Goal: Information Seeking & Learning: Learn about a topic

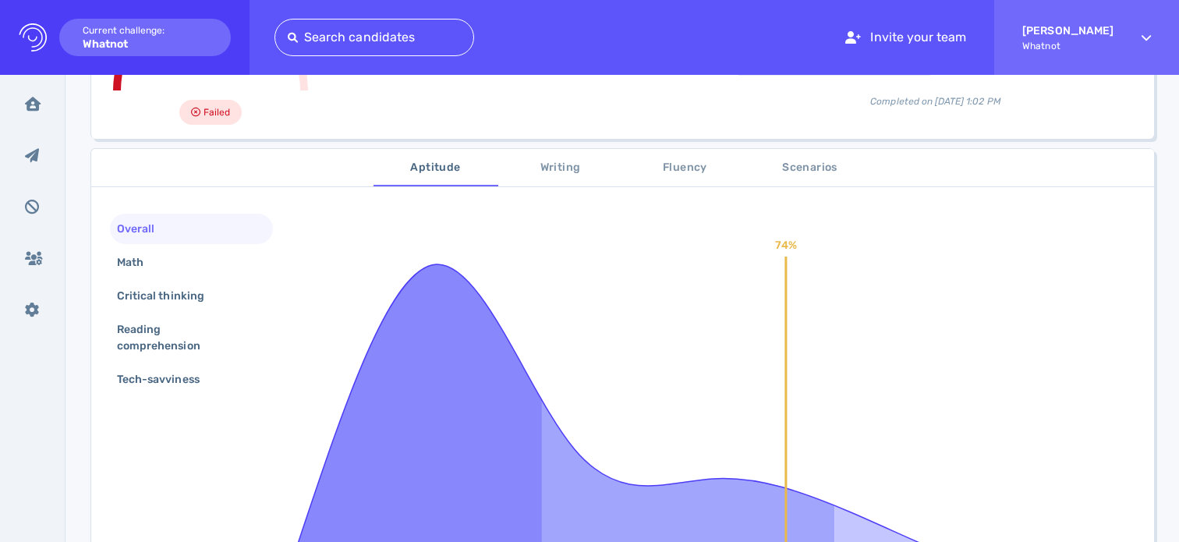
scroll to position [197, 0]
click at [544, 169] on span "Writing" at bounding box center [561, 166] width 106 height 20
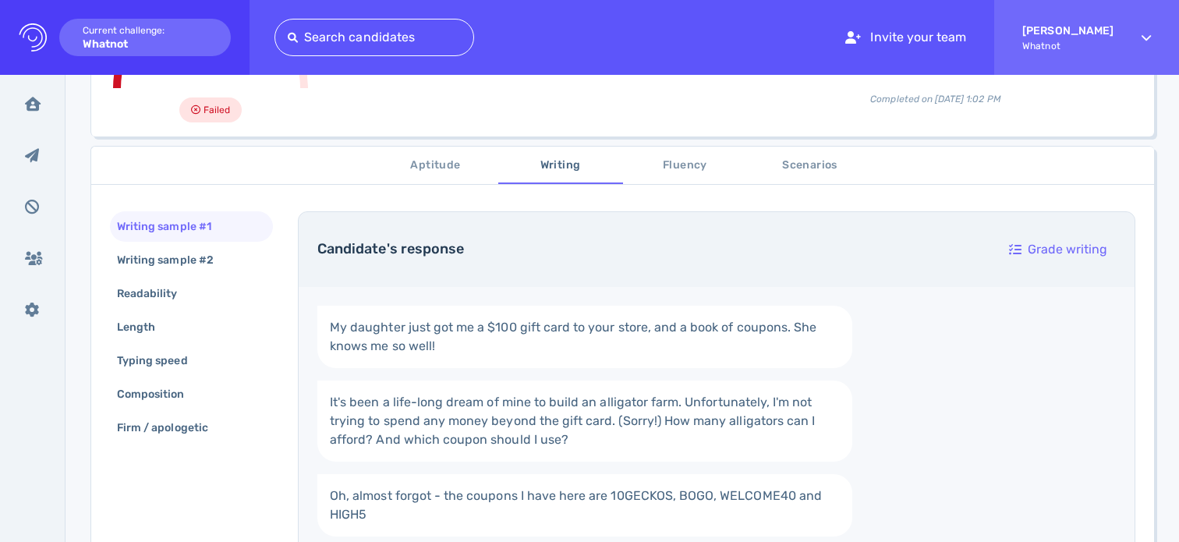
click at [466, 168] on span "Aptitude" at bounding box center [436, 166] width 106 height 20
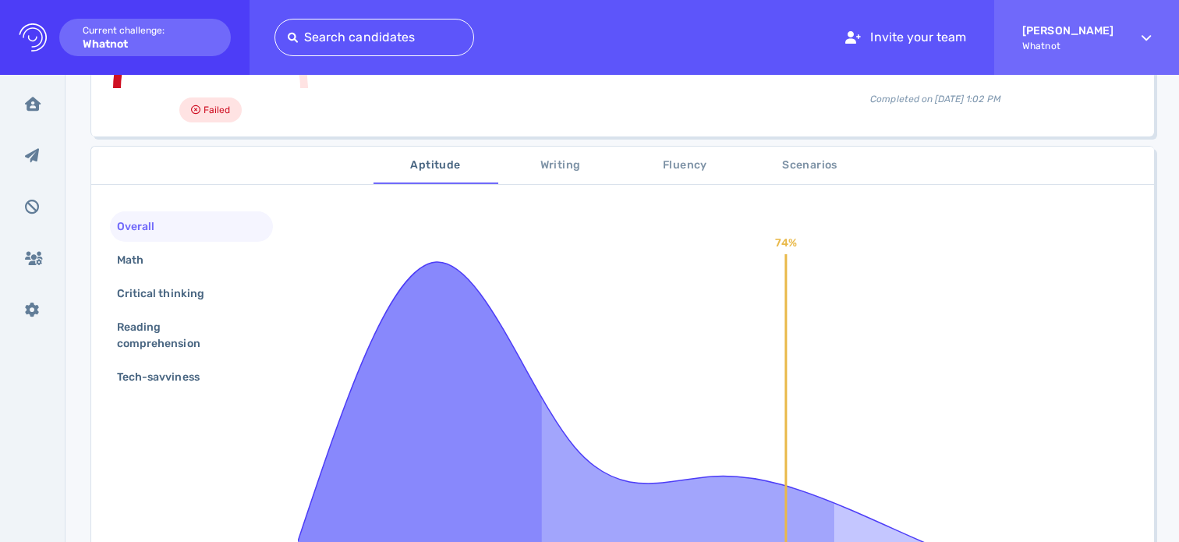
click at [565, 172] on span "Writing" at bounding box center [561, 166] width 106 height 20
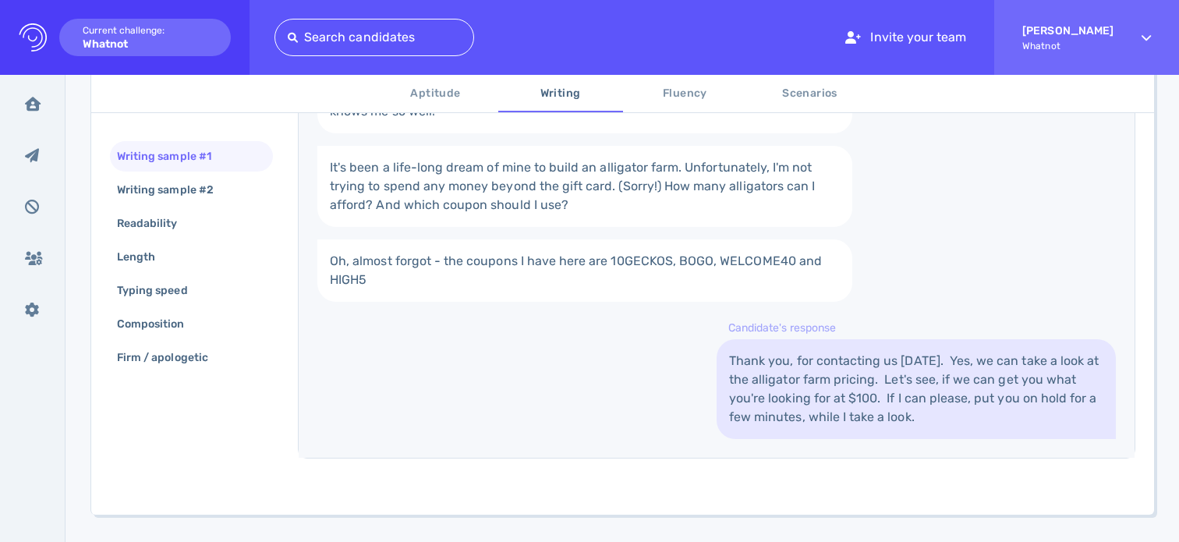
scroll to position [467, 0]
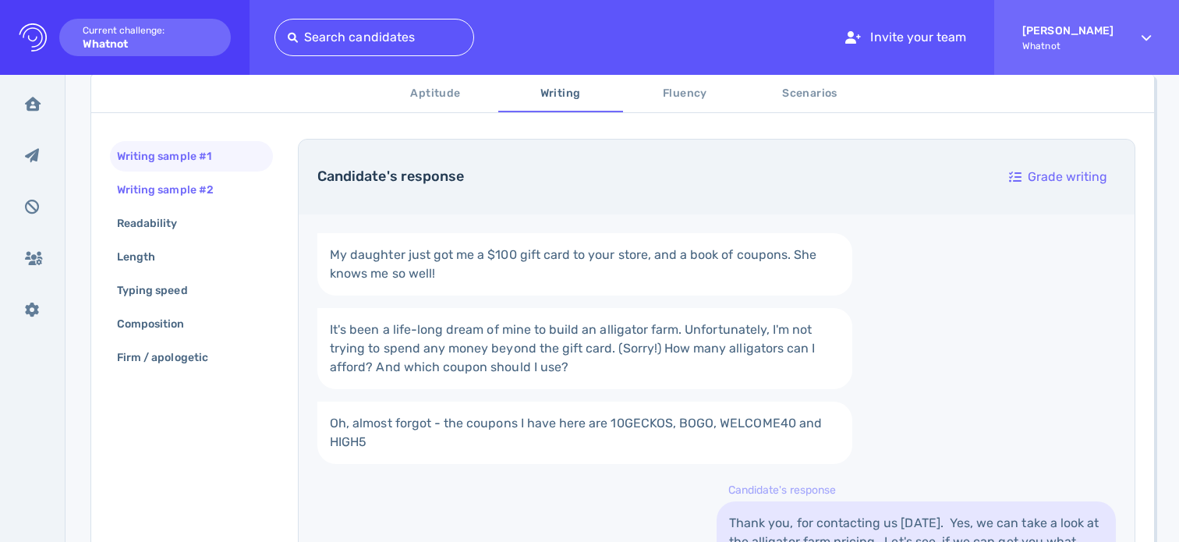
click at [188, 186] on div "Writing sample #2" at bounding box center [173, 190] width 119 height 23
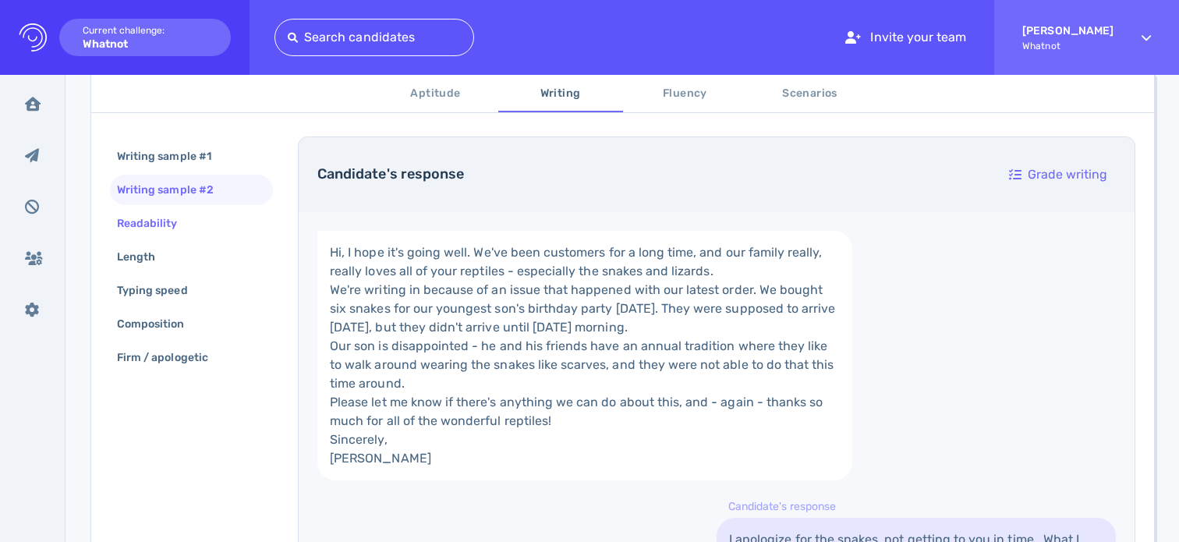
scroll to position [142, 0]
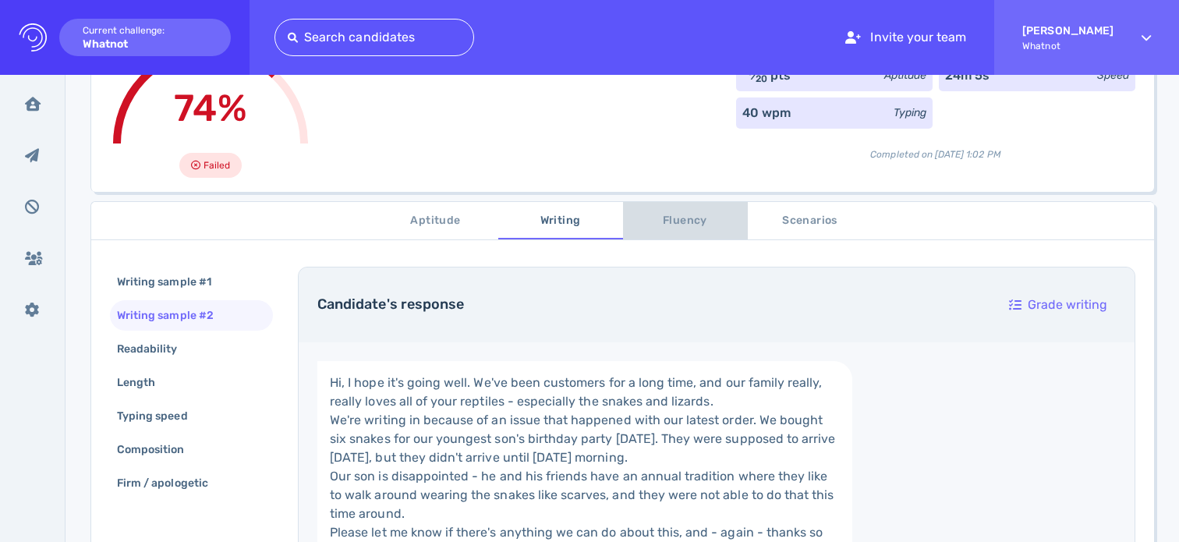
click at [689, 222] on span "Fluency" at bounding box center [686, 221] width 106 height 20
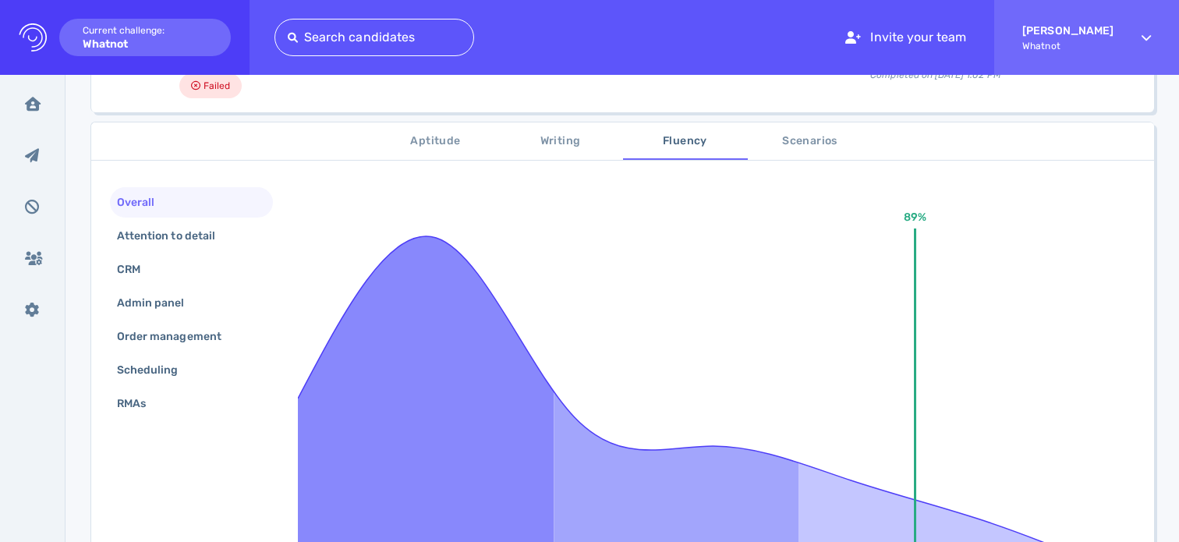
scroll to position [275, 0]
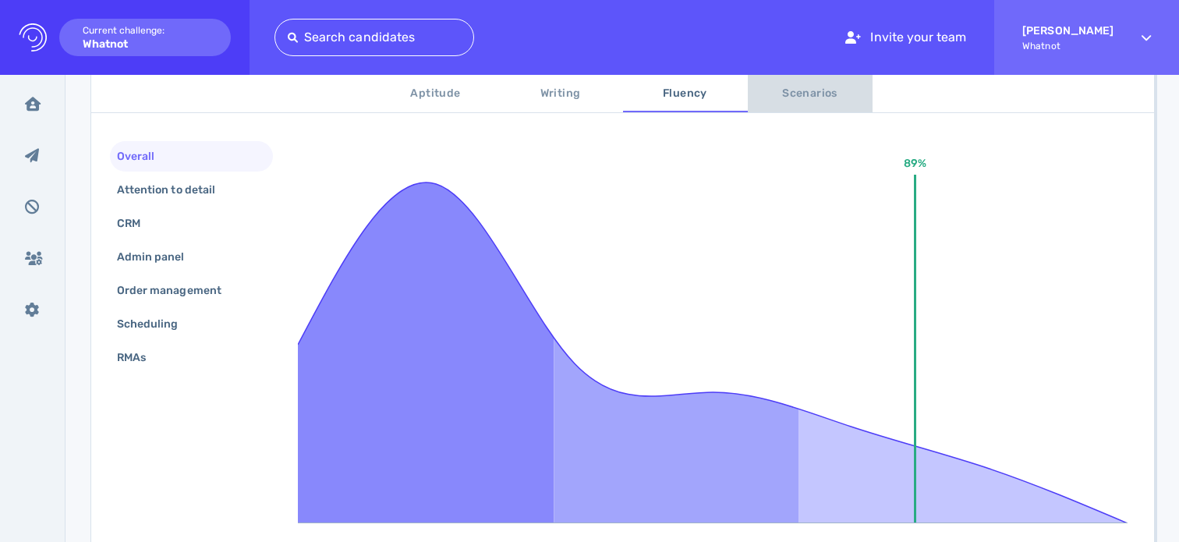
click at [788, 90] on span "Scenarios" at bounding box center [810, 94] width 106 height 20
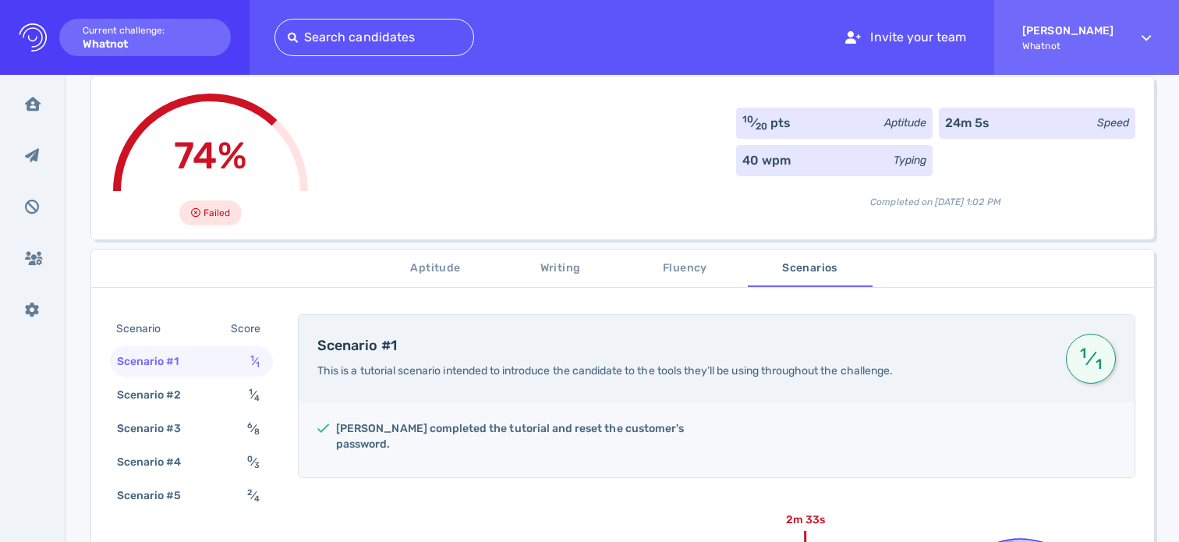
scroll to position [94, 0]
click at [434, 278] on span "Aptitude" at bounding box center [436, 270] width 106 height 20
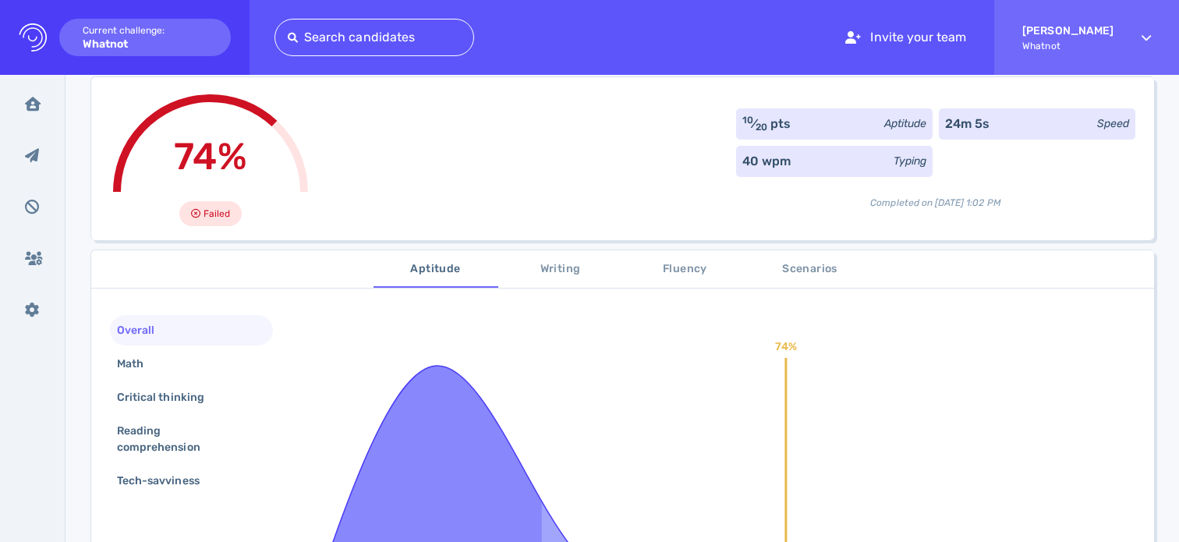
click at [647, 265] on span "Fluency" at bounding box center [686, 270] width 106 height 20
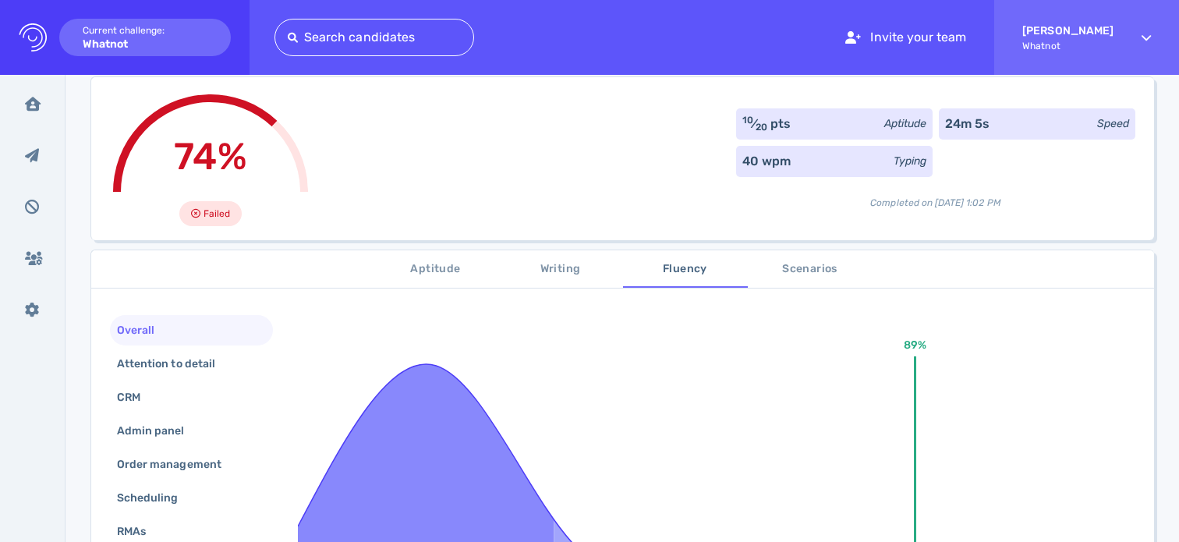
click at [449, 267] on span "Aptitude" at bounding box center [436, 270] width 106 height 20
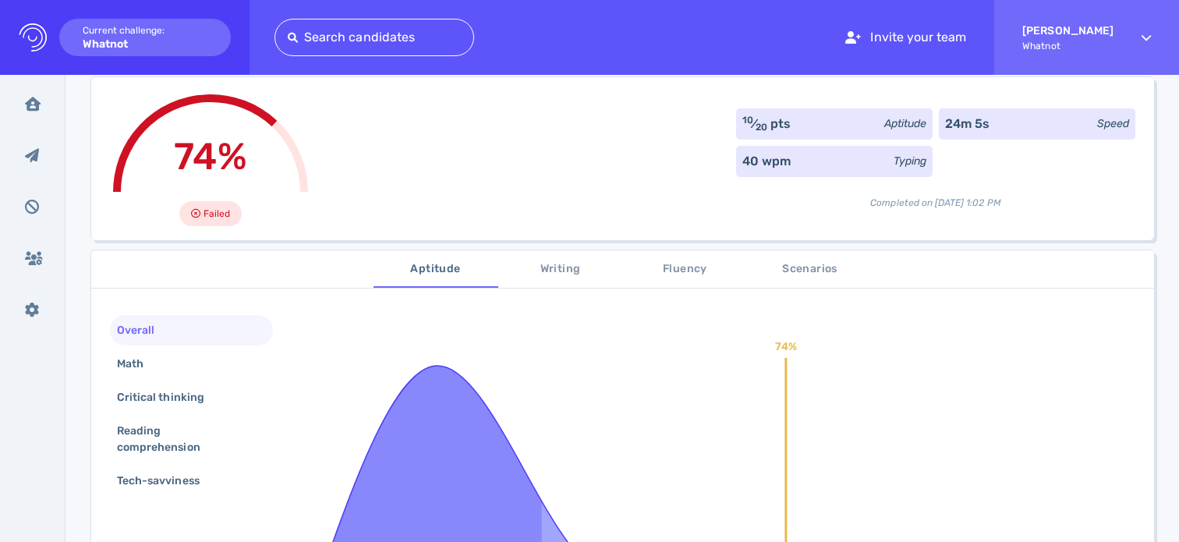
click at [698, 272] on span "Fluency" at bounding box center [686, 270] width 106 height 20
